Goal: Information Seeking & Learning: Compare options

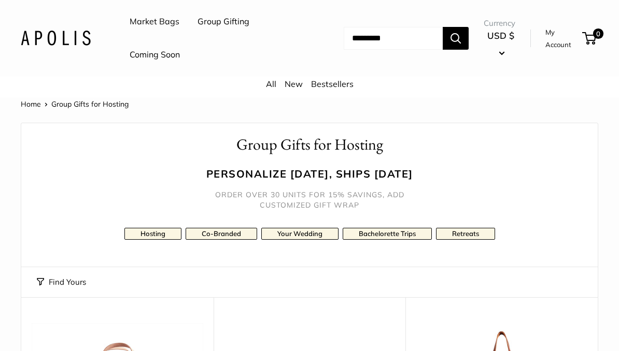
scroll to position [344, 0]
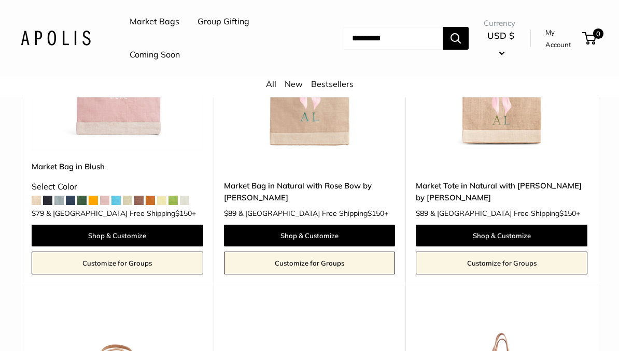
click at [118, 200] on span at bounding box center [115, 200] width 9 height 9
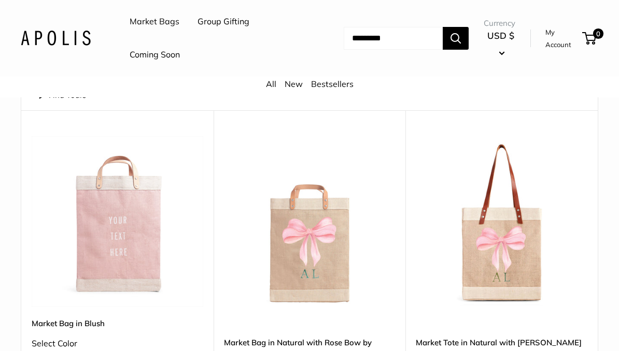
scroll to position [188, 0]
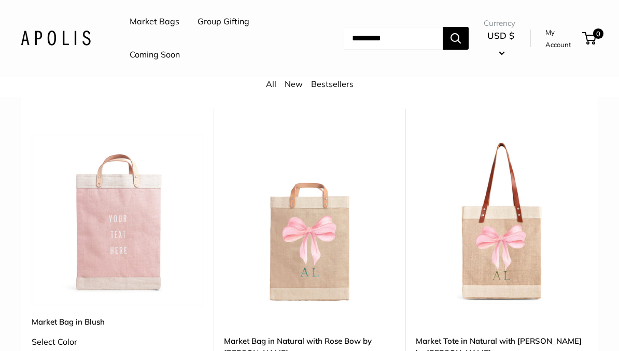
click at [145, 272] on img at bounding box center [118, 221] width 172 height 172
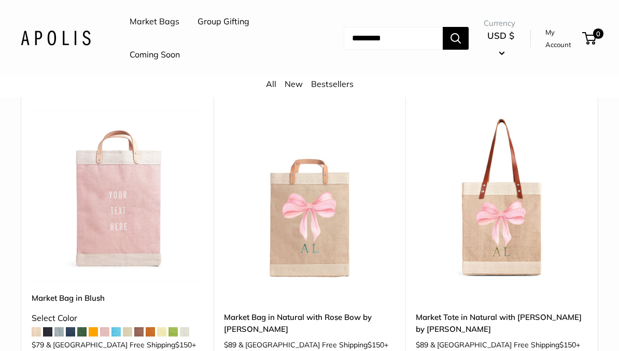
click at [537, 278] on img at bounding box center [502, 197] width 172 height 172
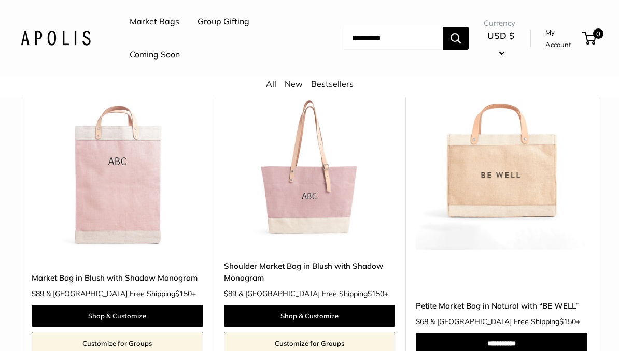
scroll to position [910, 0]
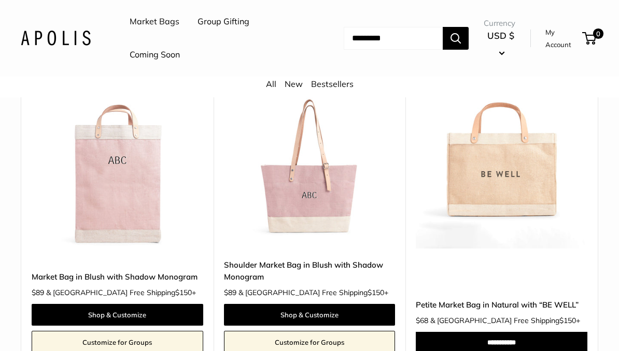
click at [512, 198] on img at bounding box center [502, 163] width 172 height 172
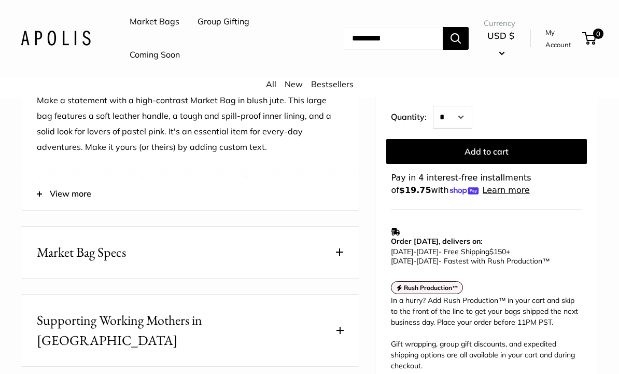
scroll to position [462, 0]
click at [352, 247] on button "Market Bag Specs" at bounding box center [189, 251] width 337 height 51
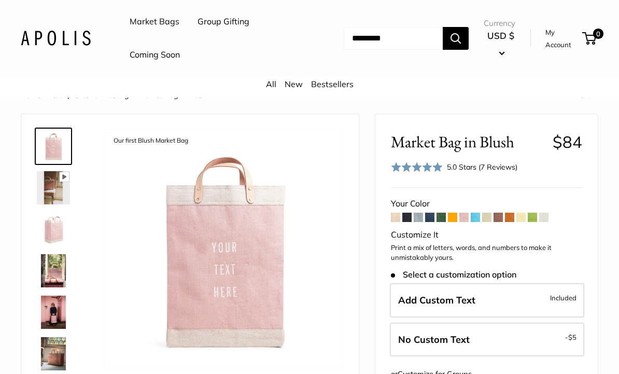
scroll to position [0, 0]
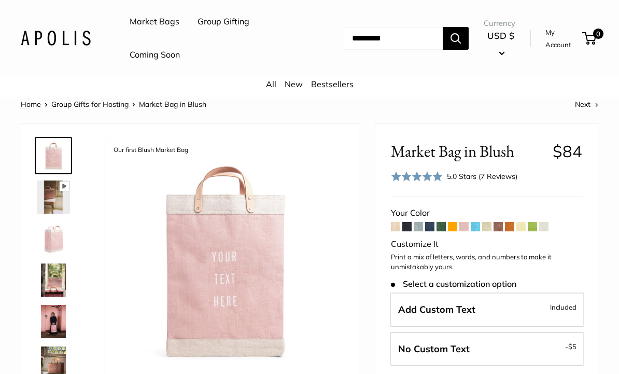
click at [571, 177] on div "Rated 5.0 out of 5 5.0 Stars (7 Reviews) Click to go to reviews" at bounding box center [486, 176] width 191 height 15
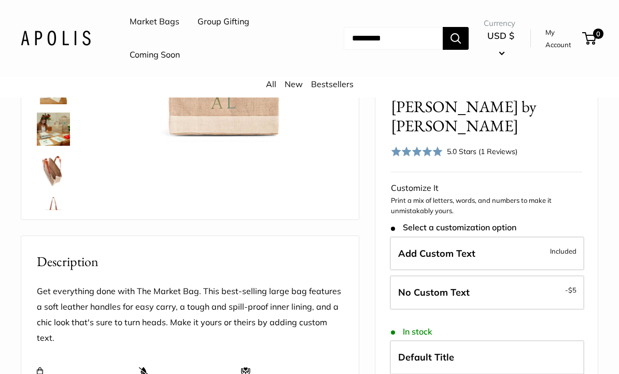
scroll to position [235, 0]
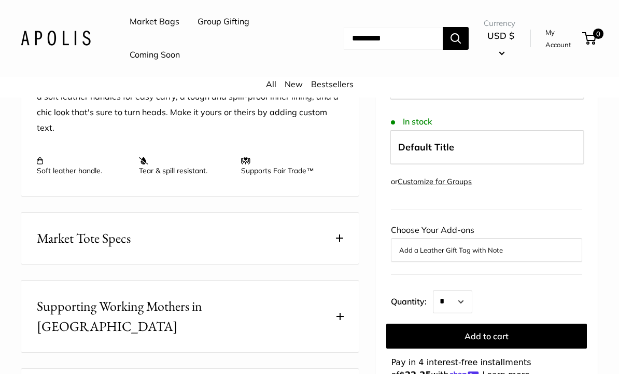
click at [350, 221] on button "Market Tote Specs" at bounding box center [189, 238] width 337 height 51
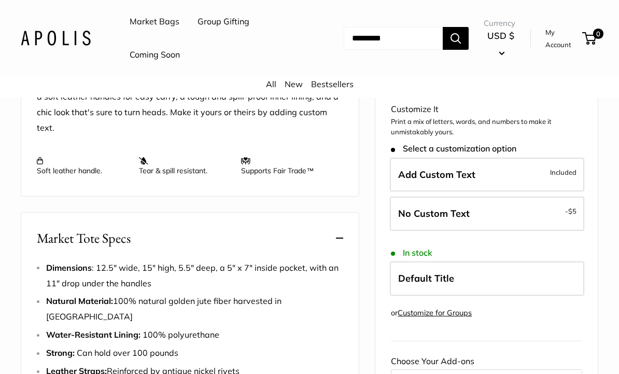
scroll to position [445, 0]
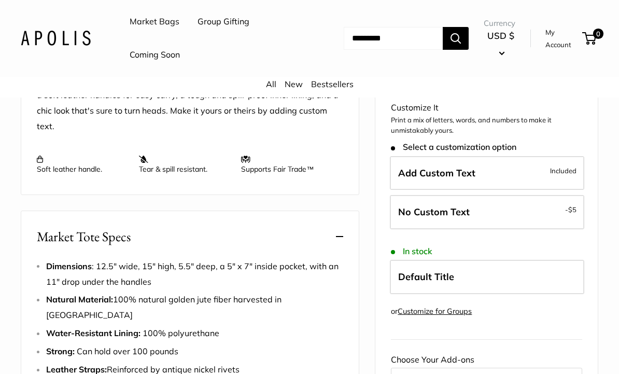
click at [125, 1] on header "Market Bags Group Gifting Coming Soon Need help? Text Us: 20919 hello@apolisglo…" at bounding box center [309, 38] width 619 height 77
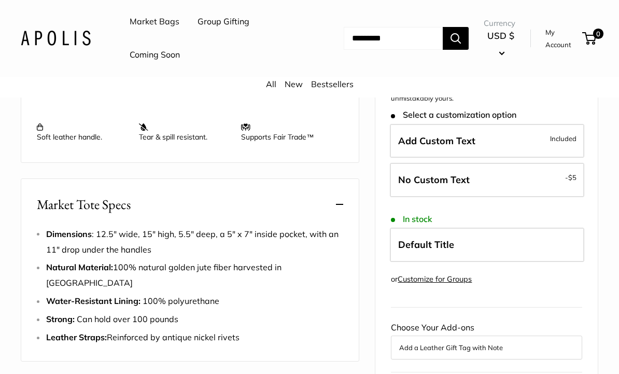
scroll to position [480, 0]
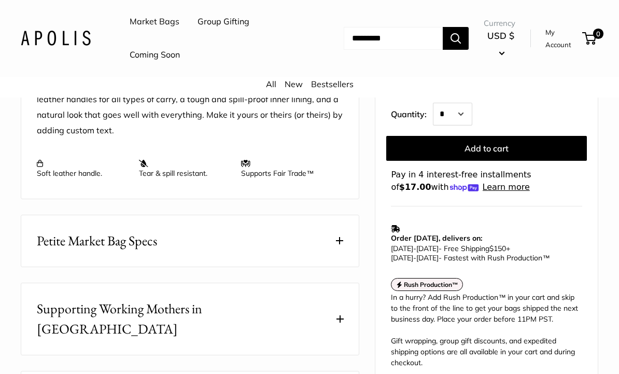
scroll to position [385, 0]
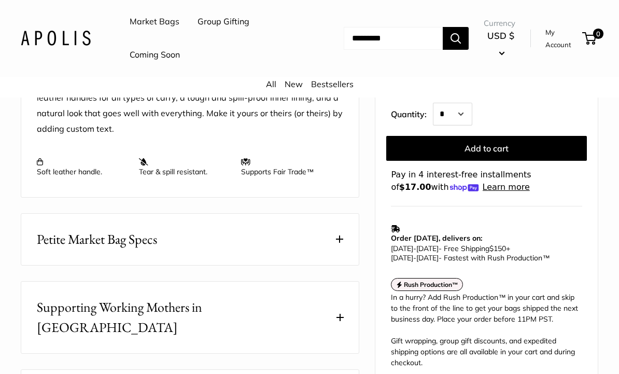
click at [339, 236] on span at bounding box center [339, 238] width 7 height 7
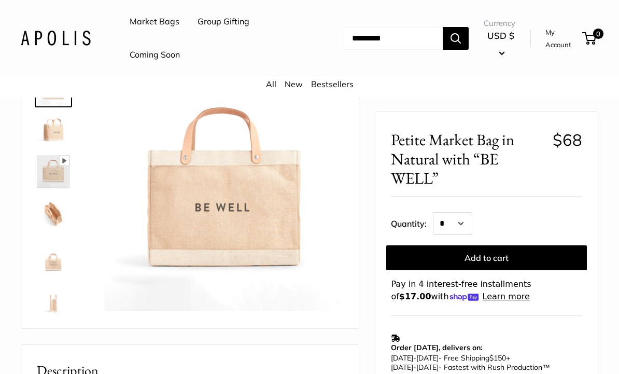
scroll to position [66, 0]
click at [61, 217] on img at bounding box center [53, 213] width 33 height 33
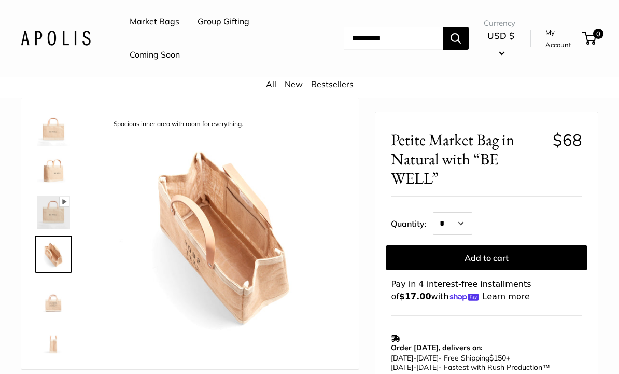
scroll to position [0, 0]
